Goal: Find specific page/section: Find specific page/section

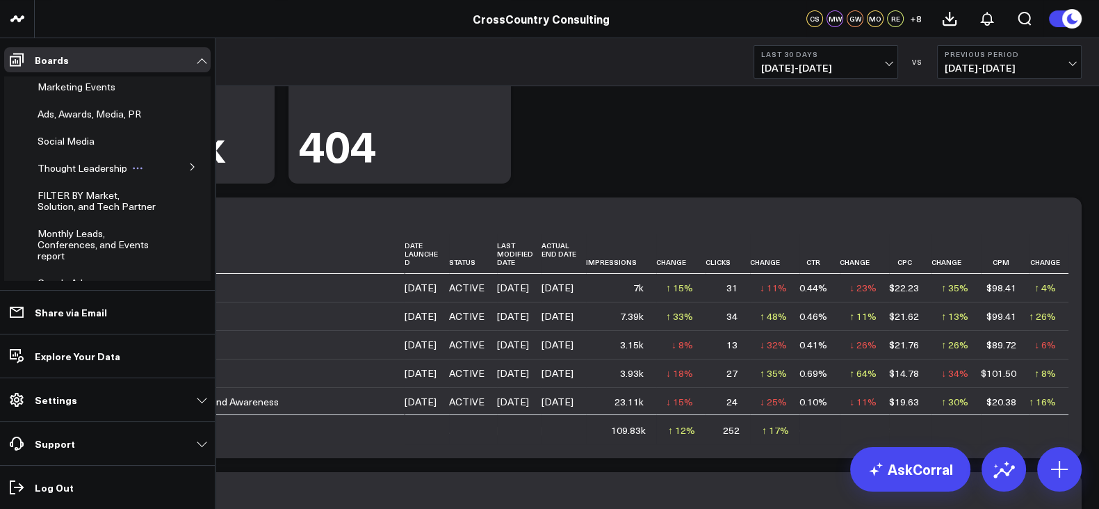
scroll to position [453, 0]
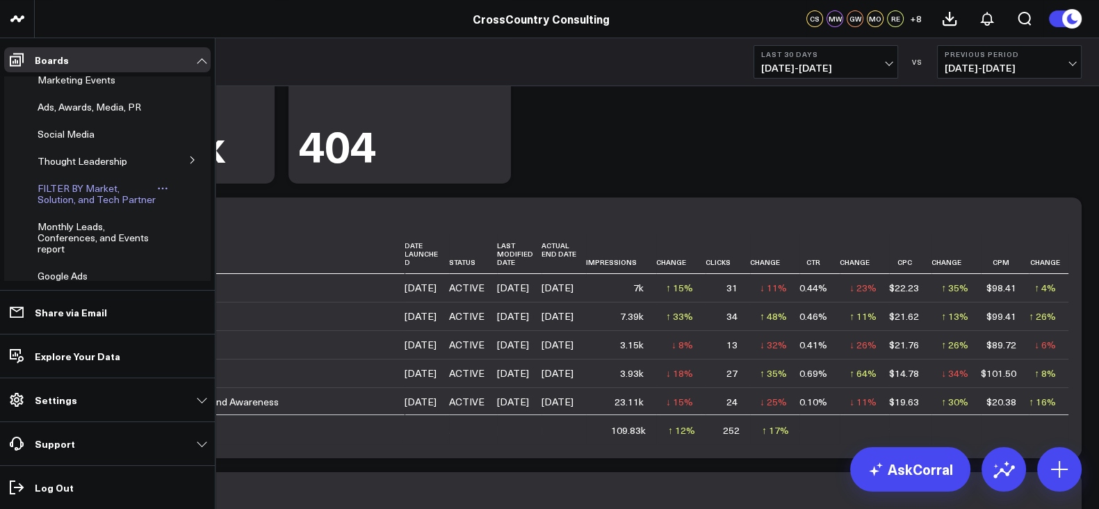
click at [72, 206] on span "FILTER BY Market, Solution, and Tech Partner" at bounding box center [97, 193] width 118 height 24
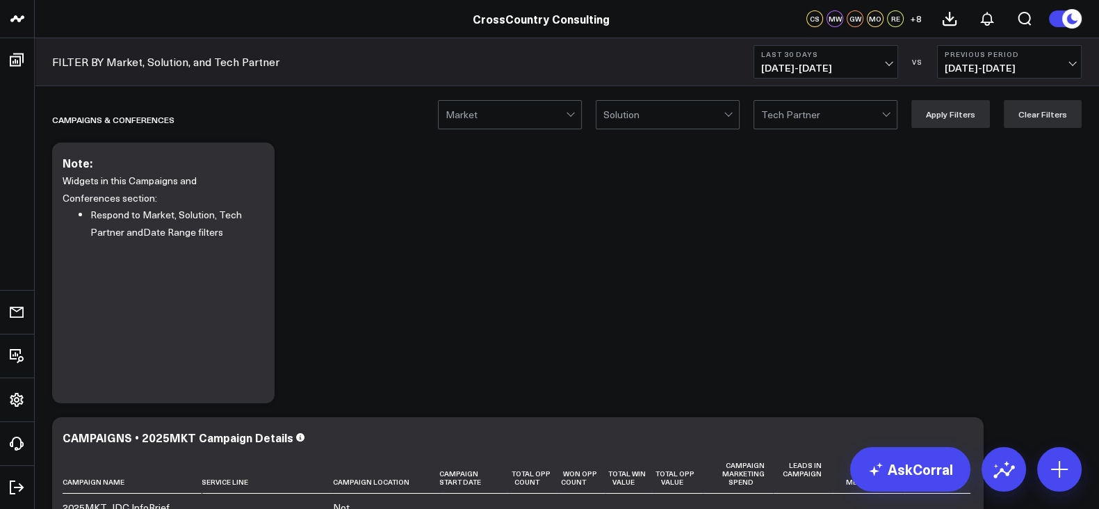
click at [799, 118] on div at bounding box center [821, 115] width 120 height 28
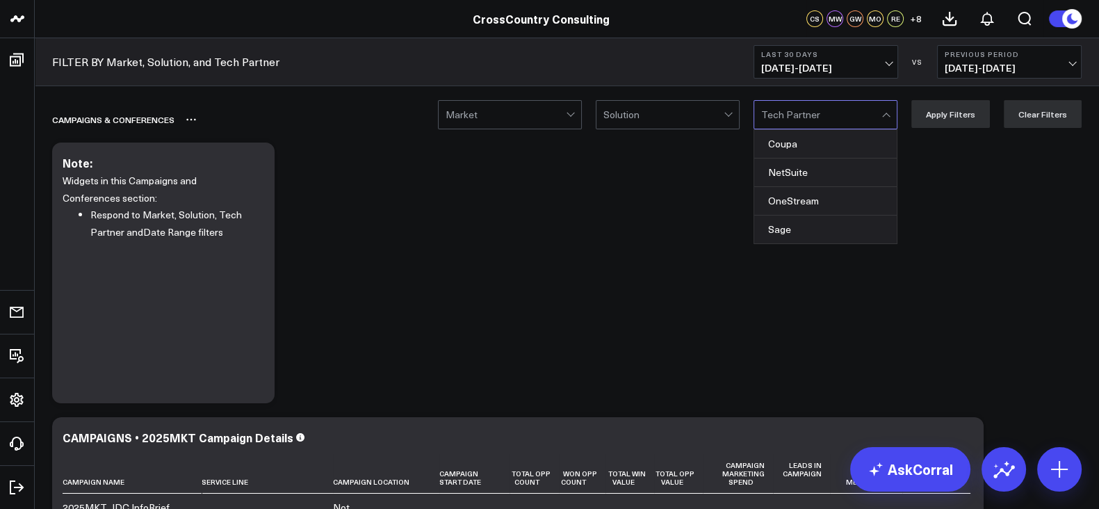
click at [701, 130] on div "Campaigns & Conferences" at bounding box center [487, 120] width 870 height 32
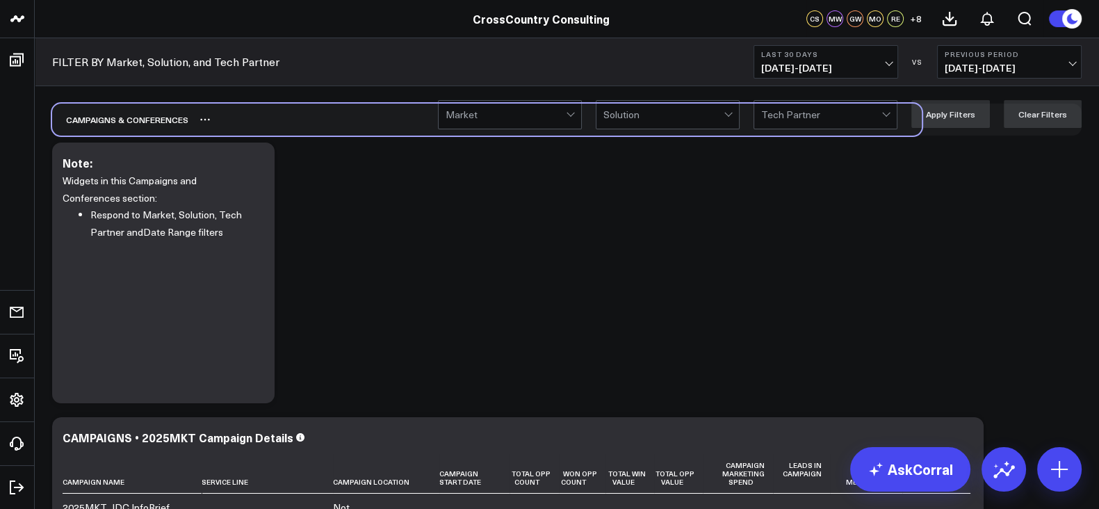
click at [550, 131] on div "Campaigns & Conferences" at bounding box center [487, 120] width 870 height 32
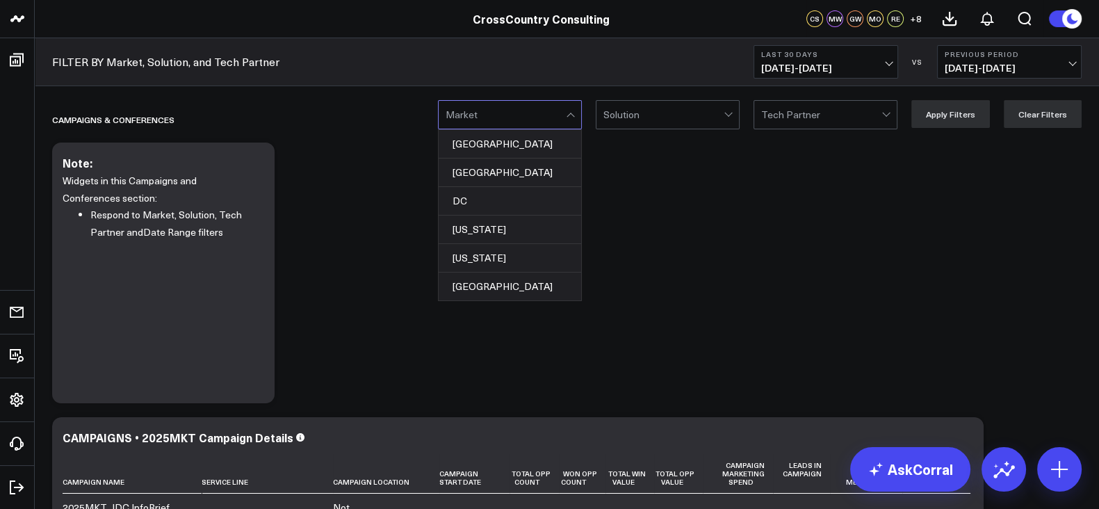
click at [575, 117] on div at bounding box center [572, 115] width 12 height 28
click at [535, 165] on div "[GEOGRAPHIC_DATA]" at bounding box center [510, 172] width 143 height 29
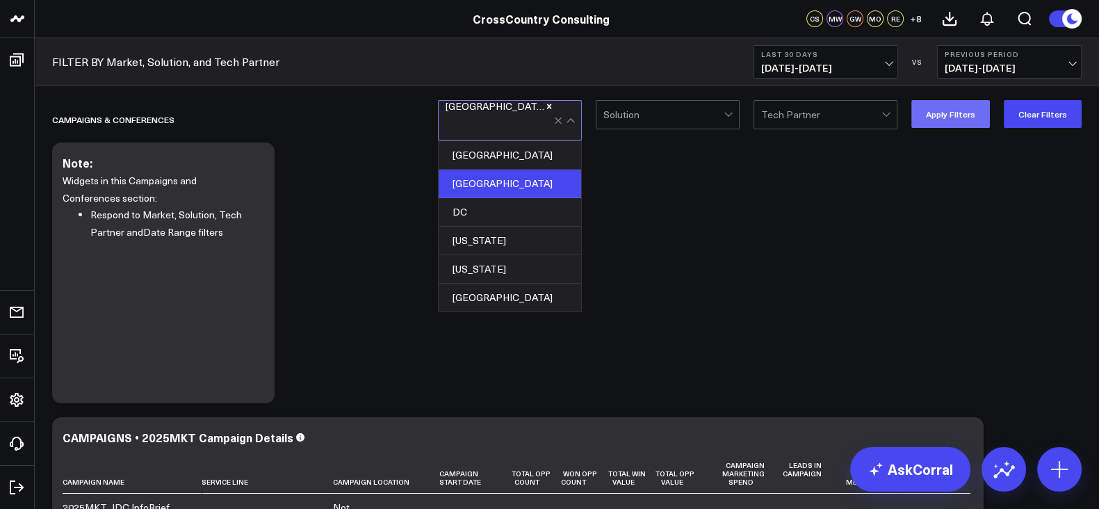
click at [936, 119] on button "Apply Filters" at bounding box center [950, 114] width 79 height 28
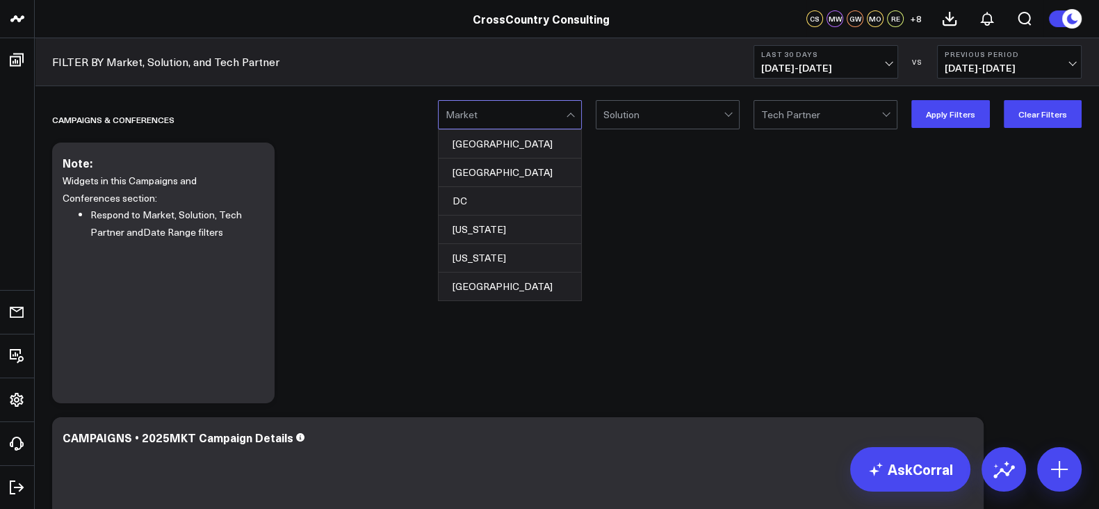
click at [564, 112] on div at bounding box center [506, 115] width 120 height 28
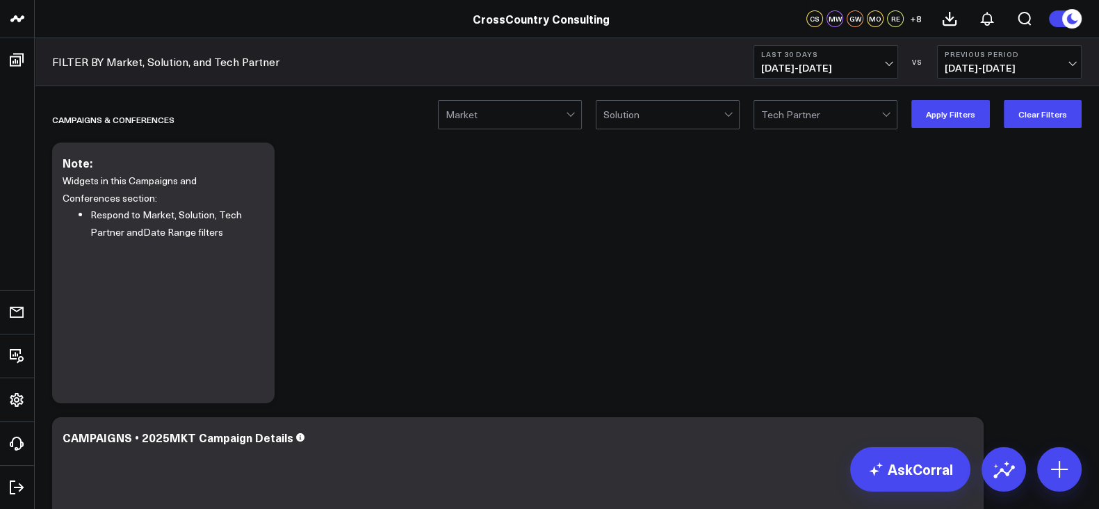
click at [973, 109] on button "Apply Filters" at bounding box center [950, 114] width 79 height 28
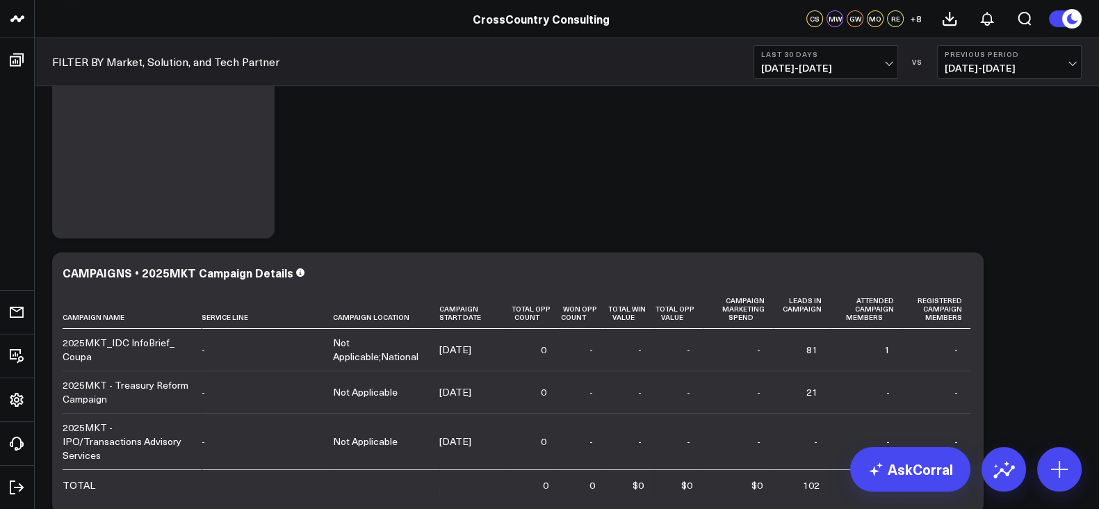
scroll to position [168, 0]
